Goal: Transaction & Acquisition: Purchase product/service

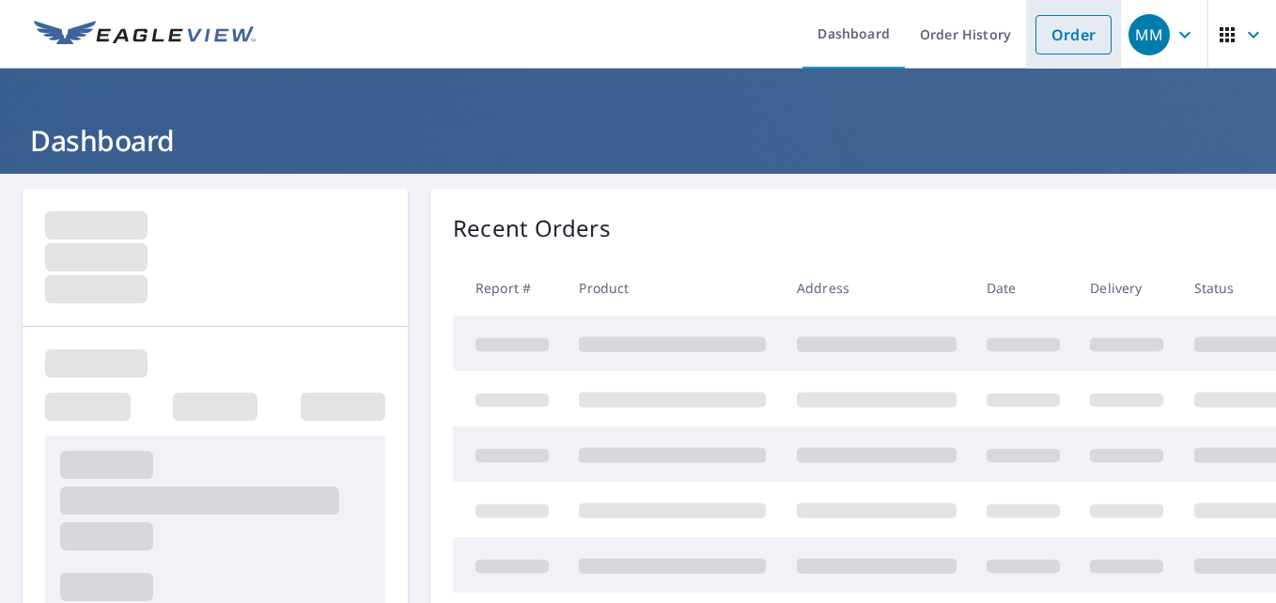
click at [1056, 39] on link "Order" at bounding box center [1074, 34] width 76 height 39
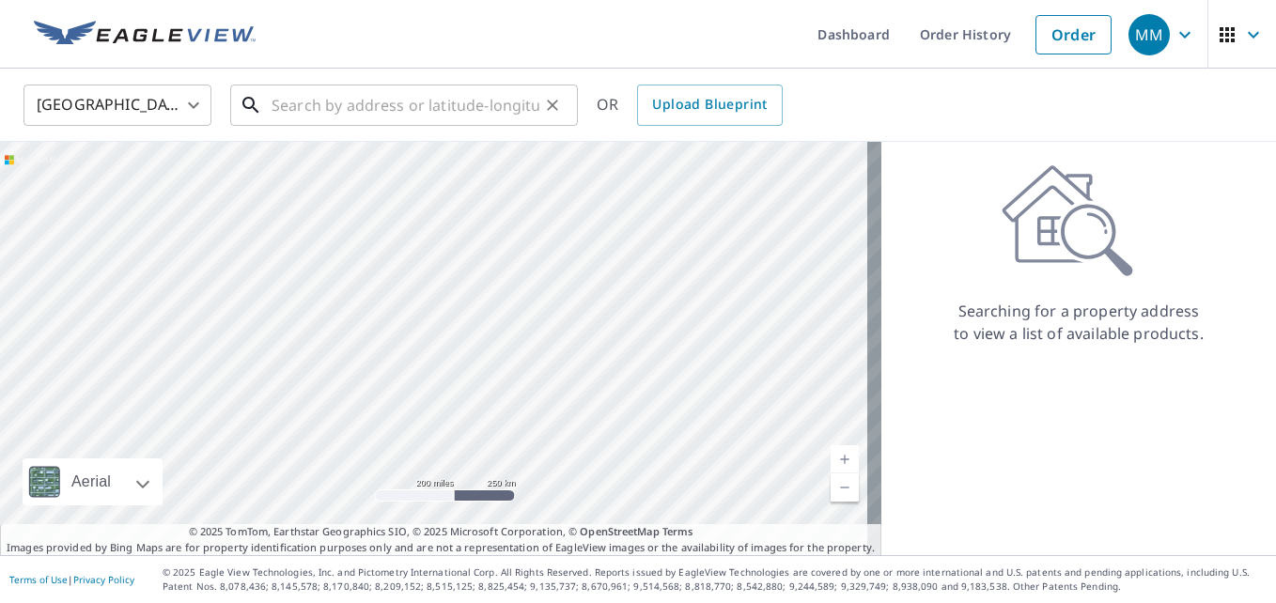
click at [344, 104] on input "text" at bounding box center [406, 105] width 268 height 53
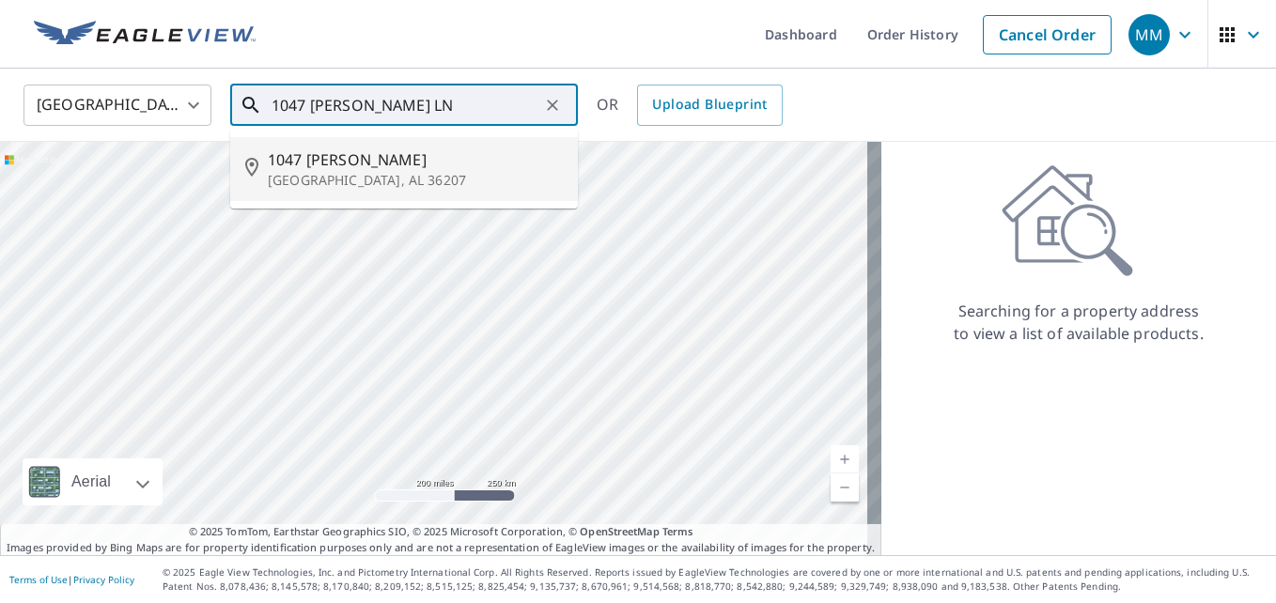
click at [315, 165] on span "1047 [PERSON_NAME]" at bounding box center [415, 159] width 295 height 23
type input "1047 [PERSON_NAME], AL 36207"
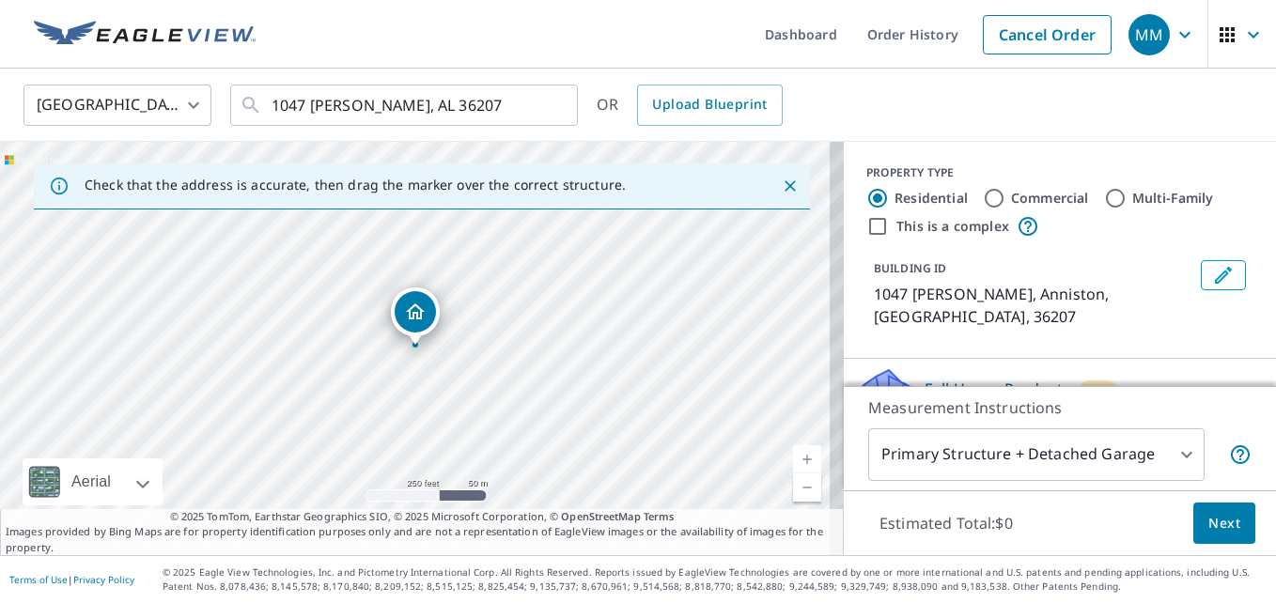
click at [800, 459] on link "Current Level 17, Zoom In" at bounding box center [807, 459] width 28 height 28
click at [800, 459] on link "Current Level 19, Zoom In" at bounding box center [807, 459] width 28 height 28
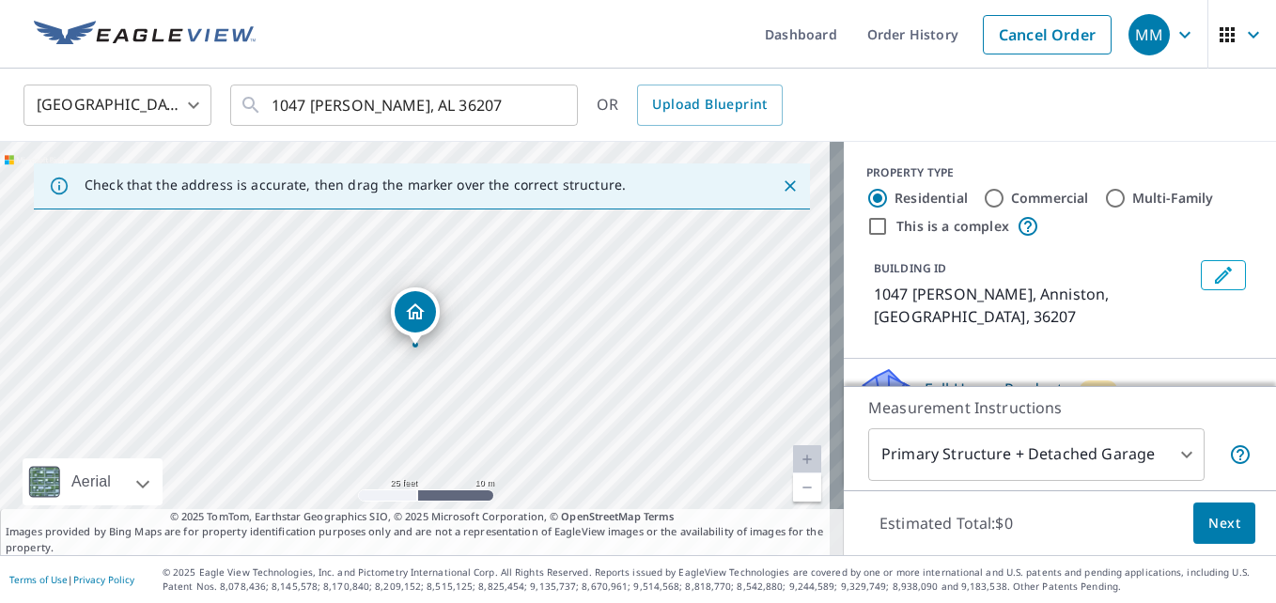
click at [800, 459] on link "Current Level 20, Zoom In Disabled" at bounding box center [807, 459] width 28 height 28
